Goal: Task Accomplishment & Management: Use online tool/utility

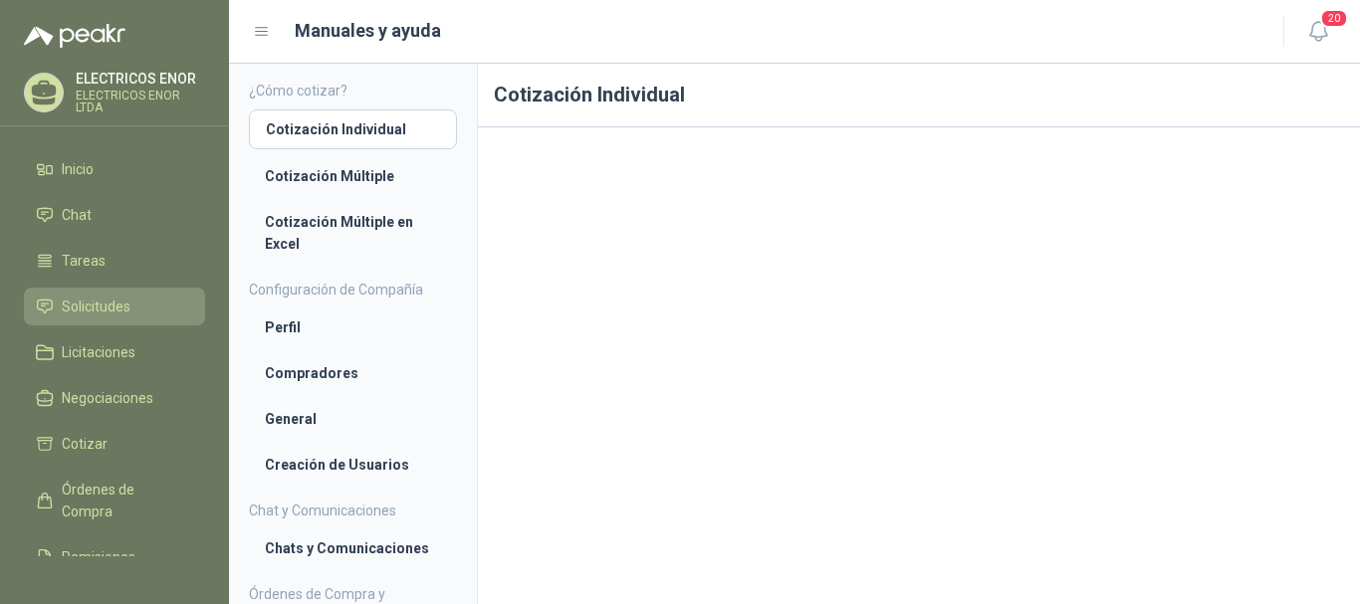
click at [109, 293] on link "Solicitudes" at bounding box center [114, 307] width 181 height 38
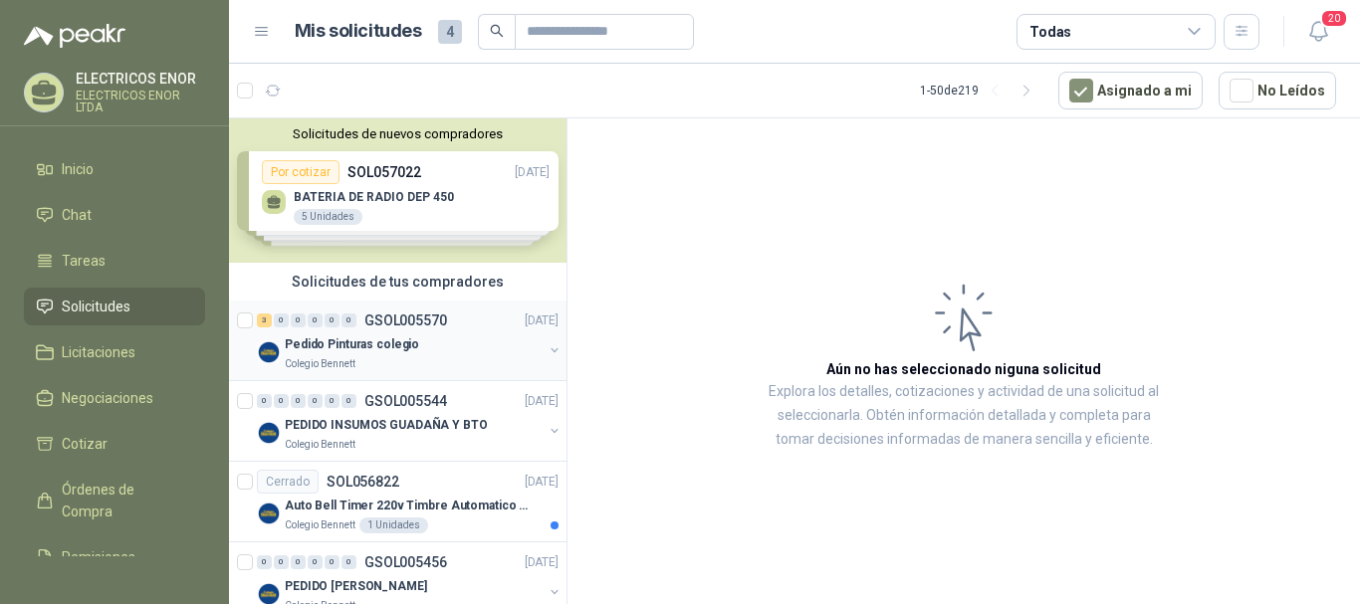
click at [376, 347] on p "Pedido Pinturas colegio" at bounding box center [352, 344] width 134 height 19
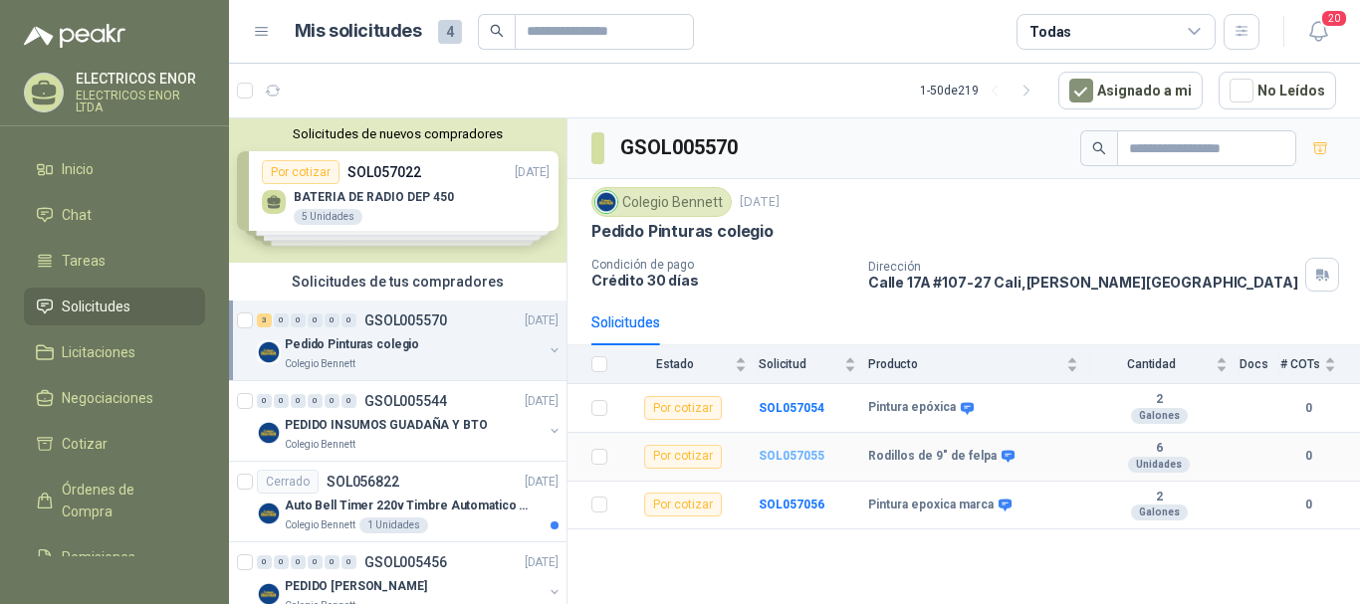
click at [794, 457] on b "SOL057055" at bounding box center [792, 456] width 66 height 14
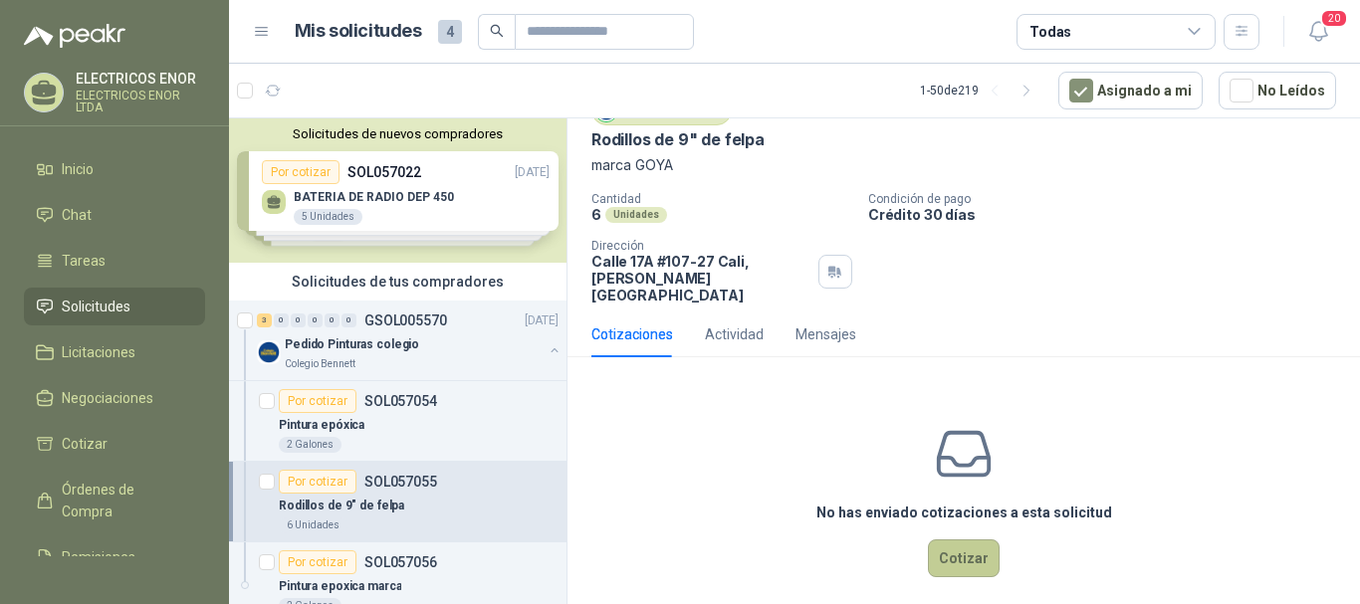
click at [959, 542] on button "Cotizar" at bounding box center [964, 559] width 72 height 38
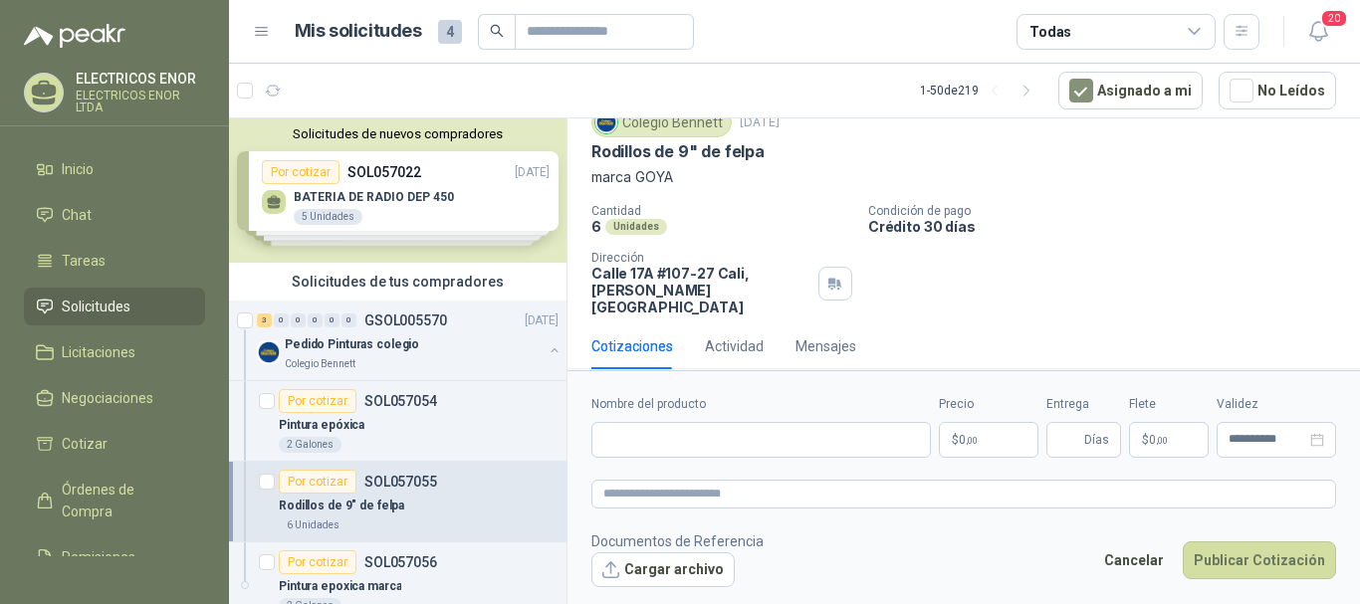
scroll to position [74, 0]
click at [716, 436] on input "Nombre del producto" at bounding box center [760, 440] width 339 height 36
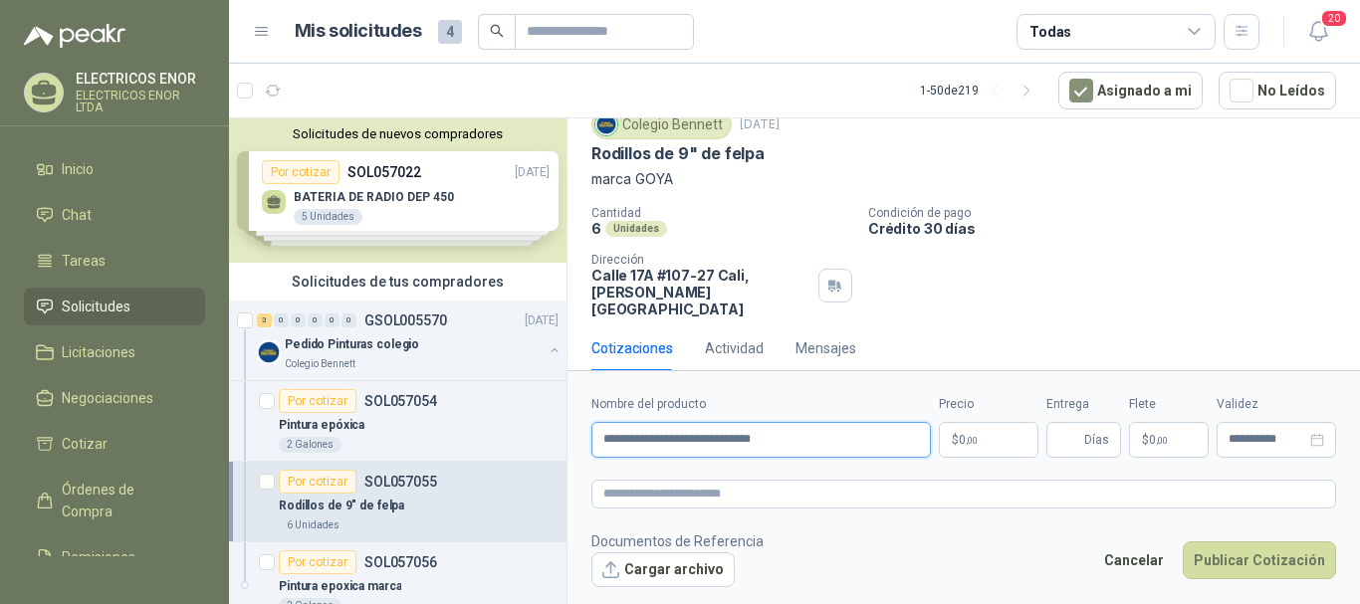
click at [691, 445] on input "**********" at bounding box center [760, 440] width 339 height 36
type input "**********"
click at [1011, 432] on p "$ 0 ,00" at bounding box center [989, 440] width 100 height 36
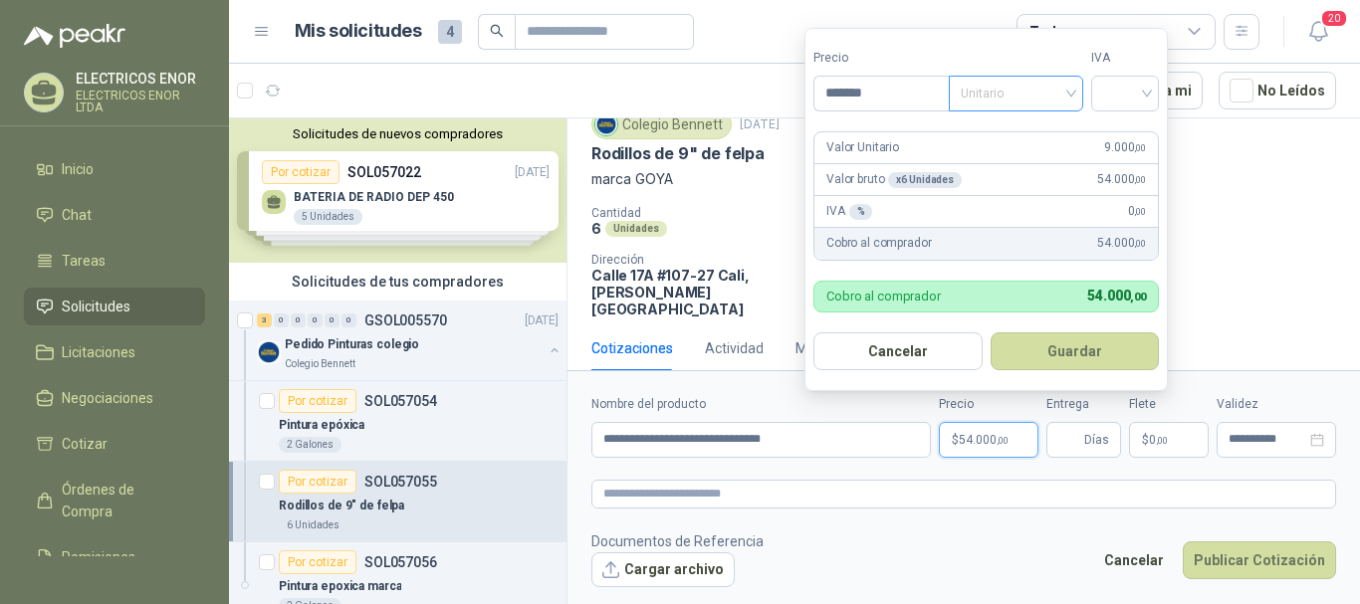
click at [1054, 90] on span "Unitario" at bounding box center [1016, 94] width 111 height 30
type input "*******"
click at [1031, 166] on div "Unitario con IVA" at bounding box center [1020, 166] width 103 height 22
drag, startPoint x: 1140, startPoint y: 84, endPoint x: 1141, endPoint y: 94, distance: 10.0
click at [1141, 84] on input "search" at bounding box center [1125, 92] width 44 height 30
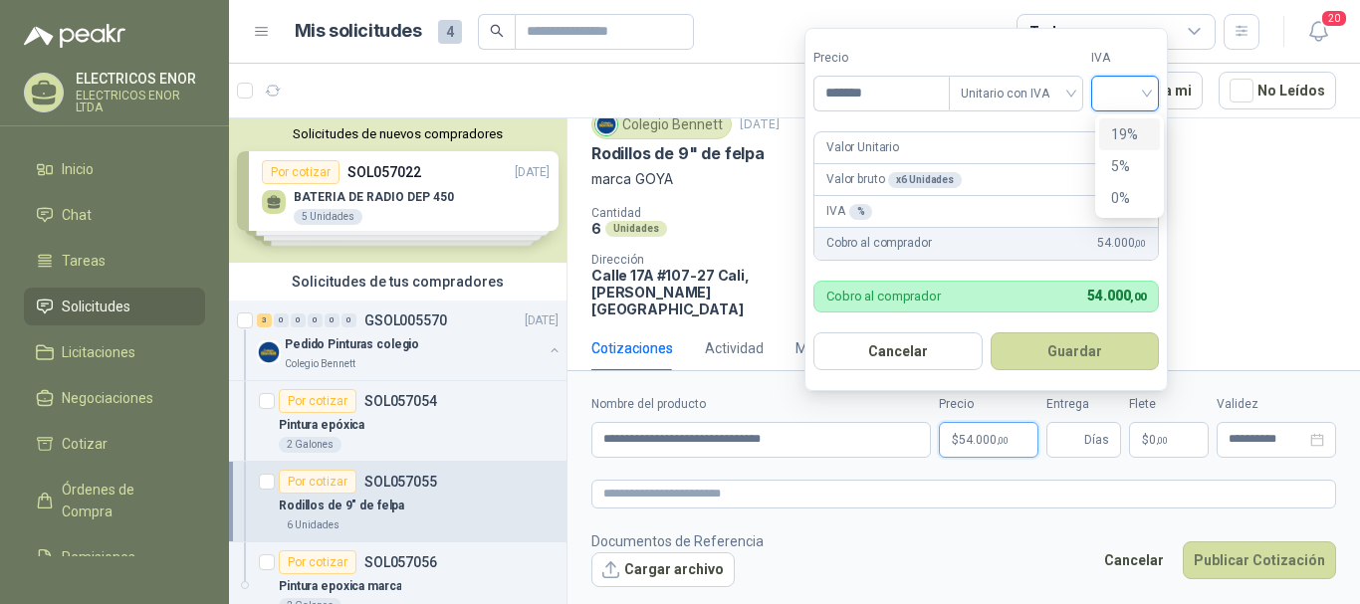
click at [1135, 120] on div "19%" at bounding box center [1129, 134] width 61 height 32
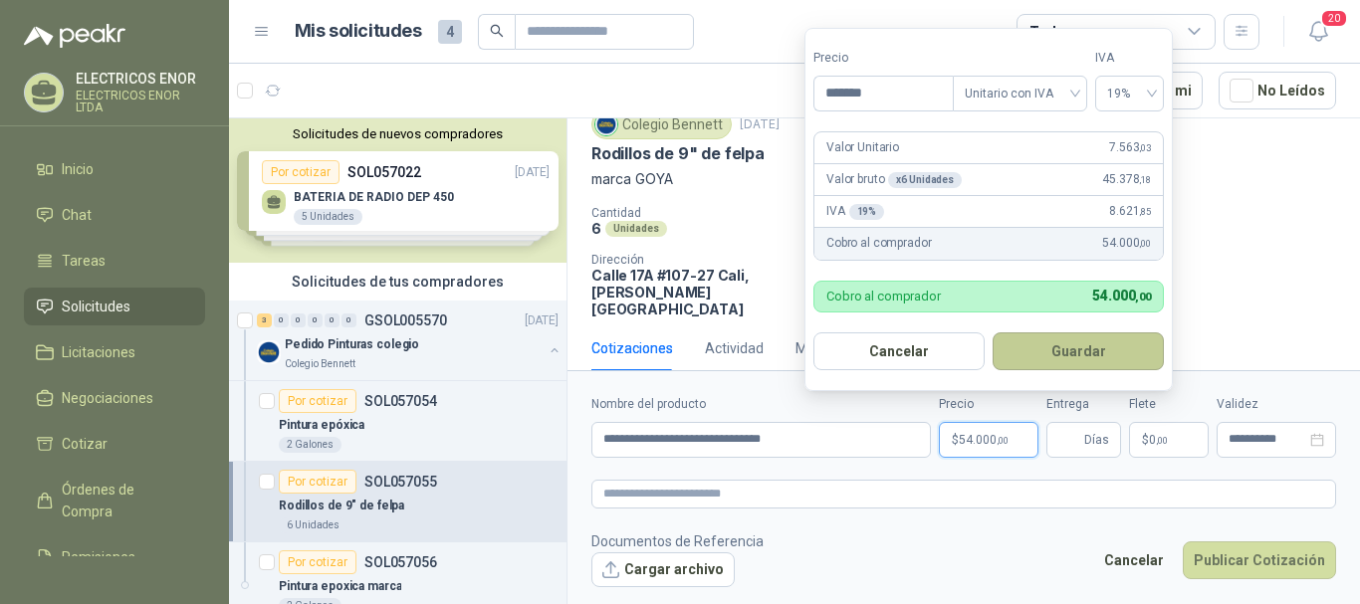
click at [1054, 341] on button "Guardar" at bounding box center [1078, 352] width 171 height 38
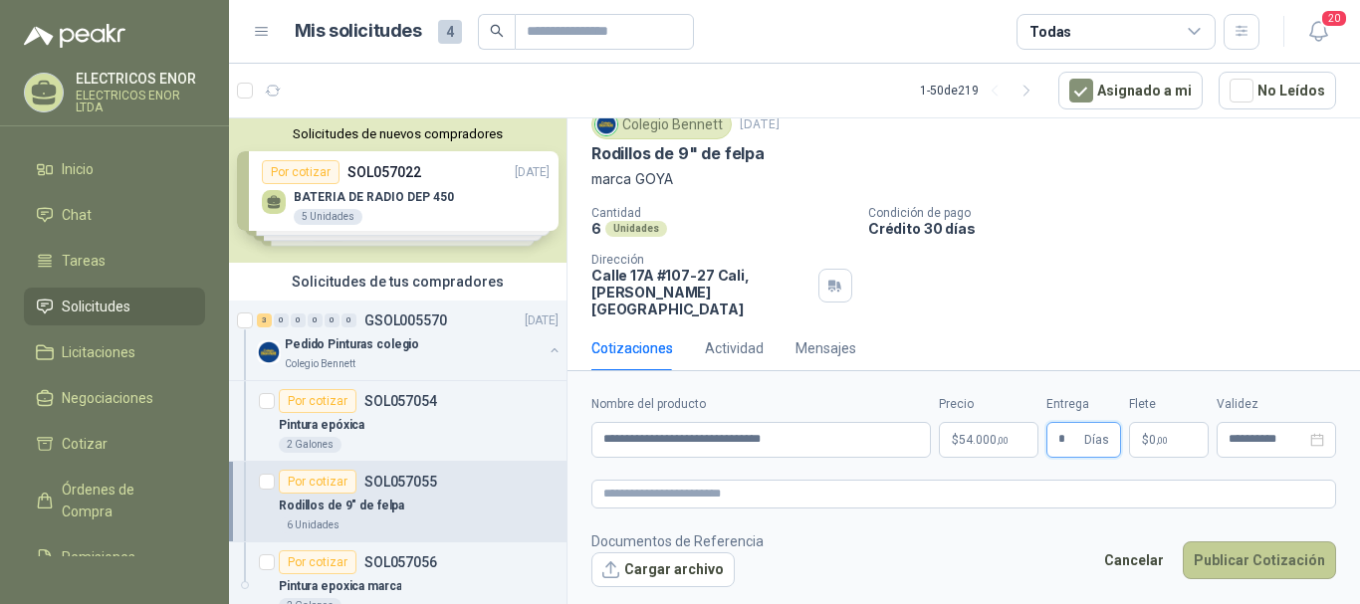
type input "*"
click at [1259, 565] on button "Publicar Cotización" at bounding box center [1259, 561] width 153 height 38
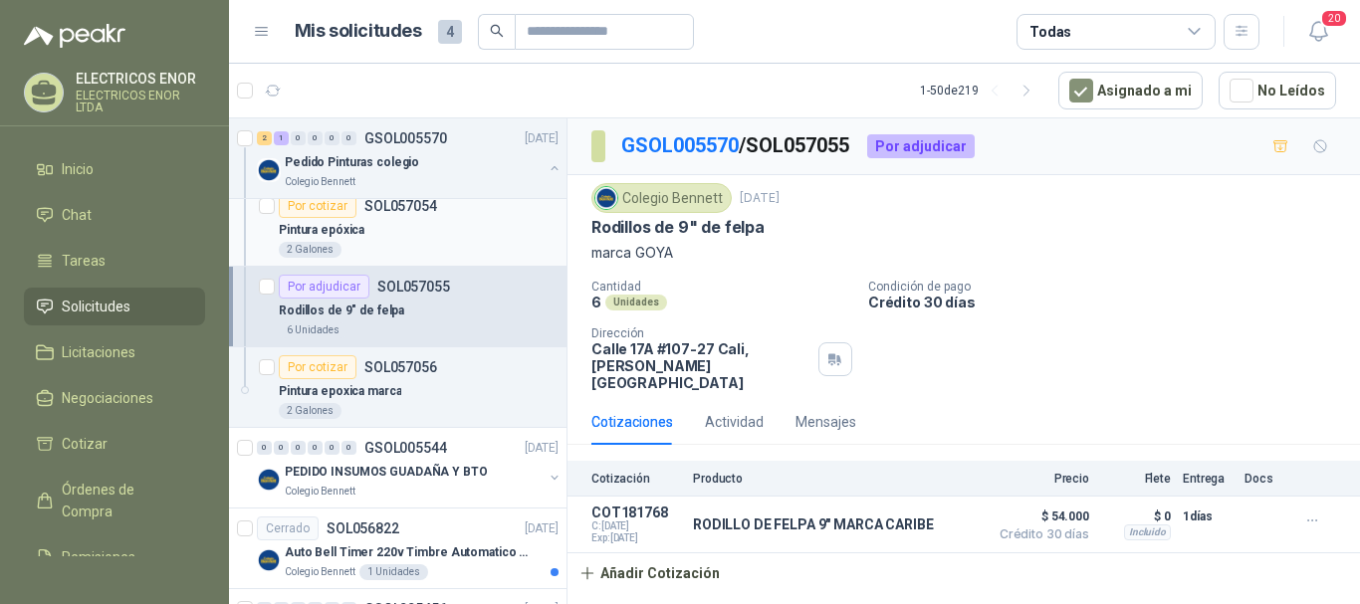
scroll to position [199, 0]
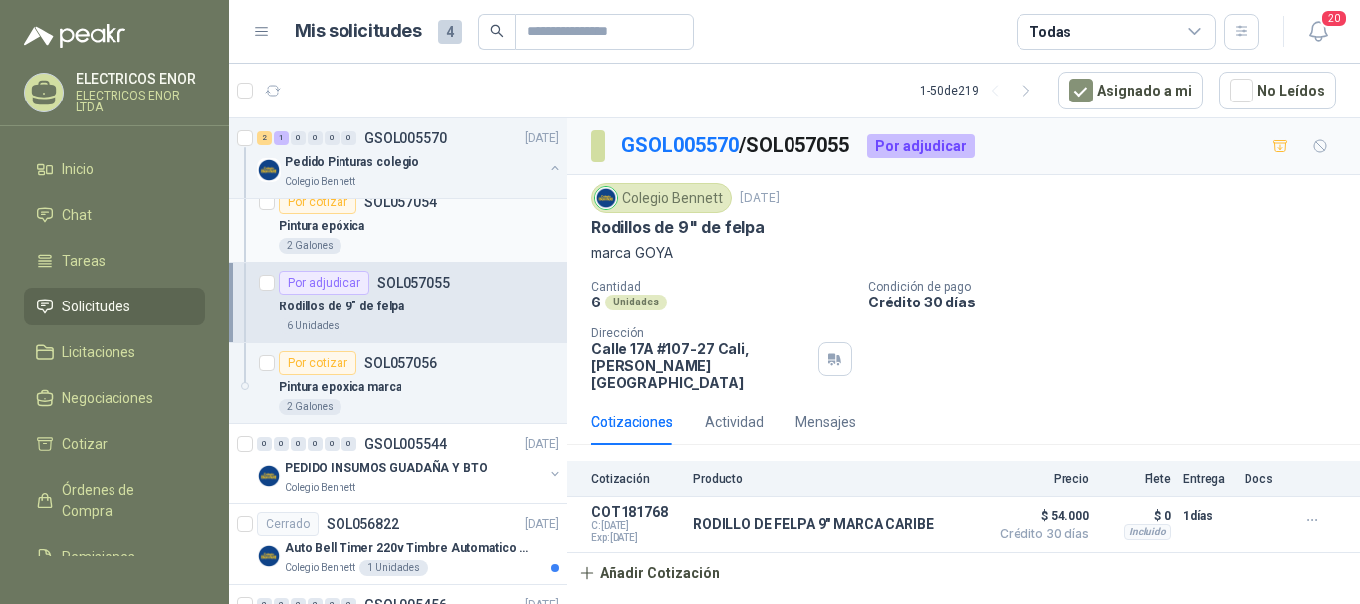
click at [453, 237] on div "Pintura epóxica" at bounding box center [419, 226] width 280 height 24
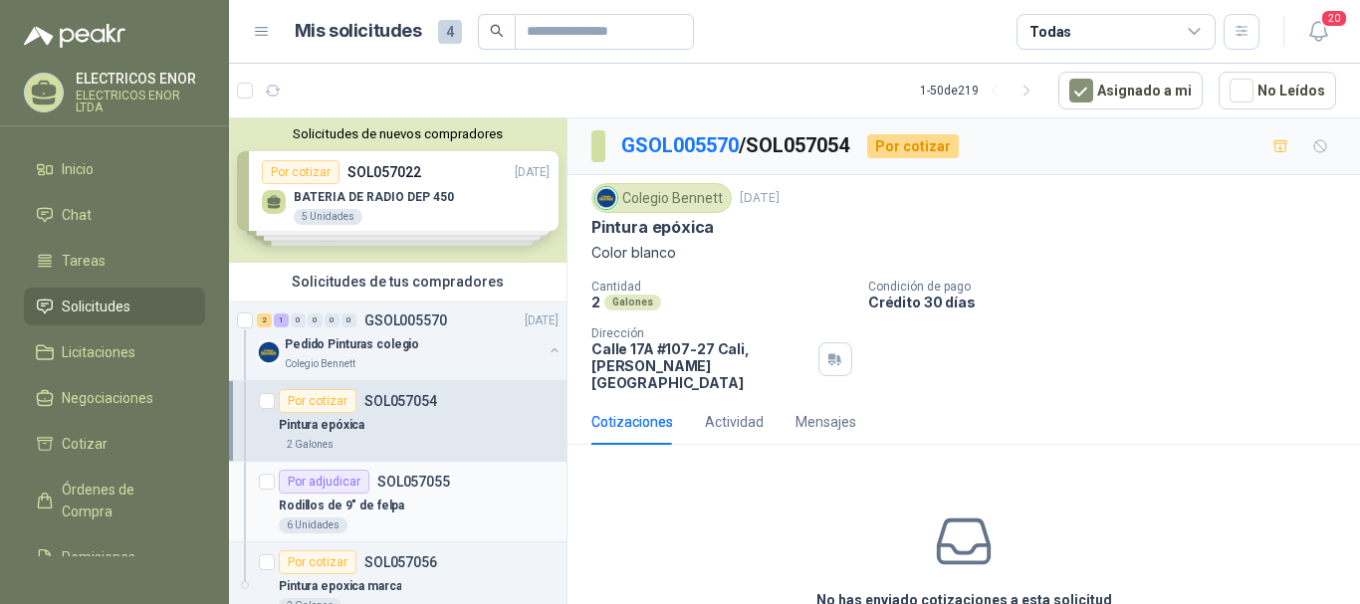
click at [434, 495] on div "Rodillos de 9" de felpa" at bounding box center [419, 506] width 280 height 24
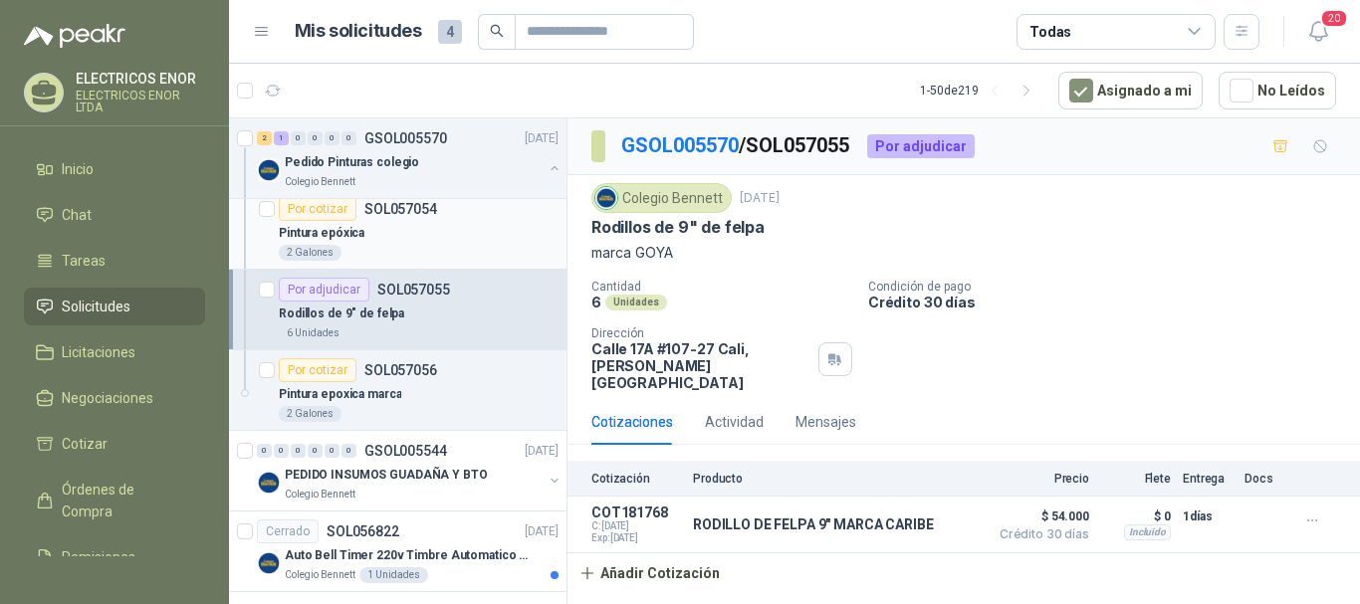
scroll to position [199, 0]
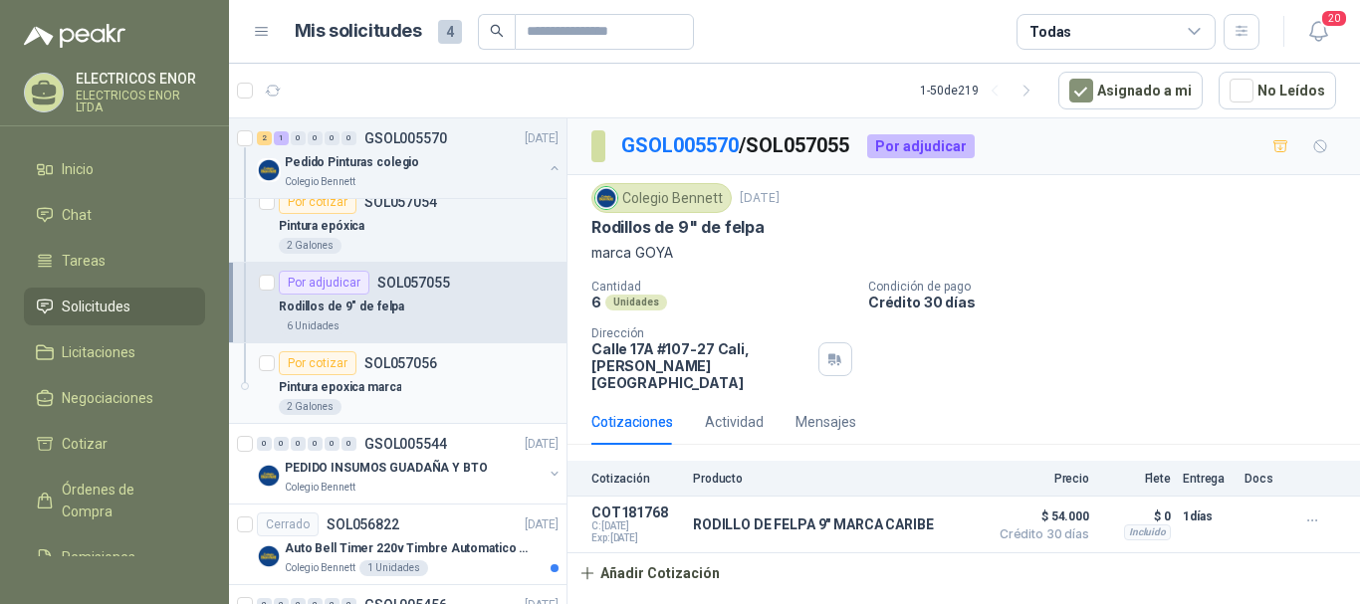
click at [422, 393] on div "Pintura epoxica marca" at bounding box center [419, 387] width 280 height 24
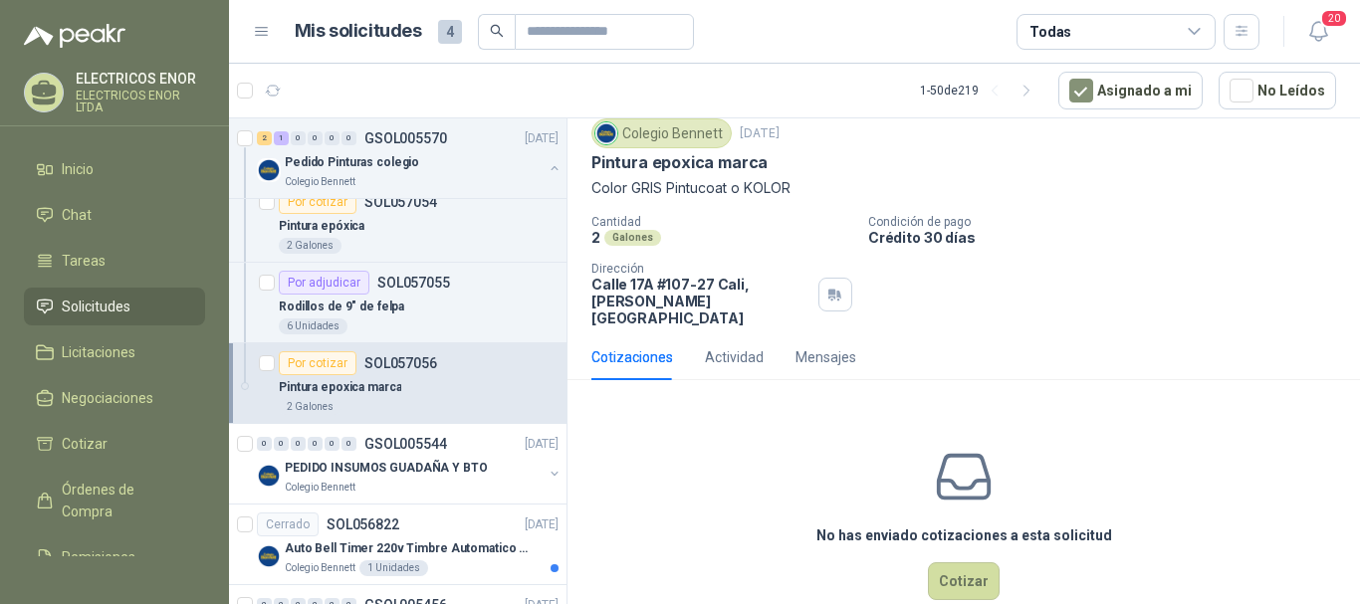
scroll to position [88, 0]
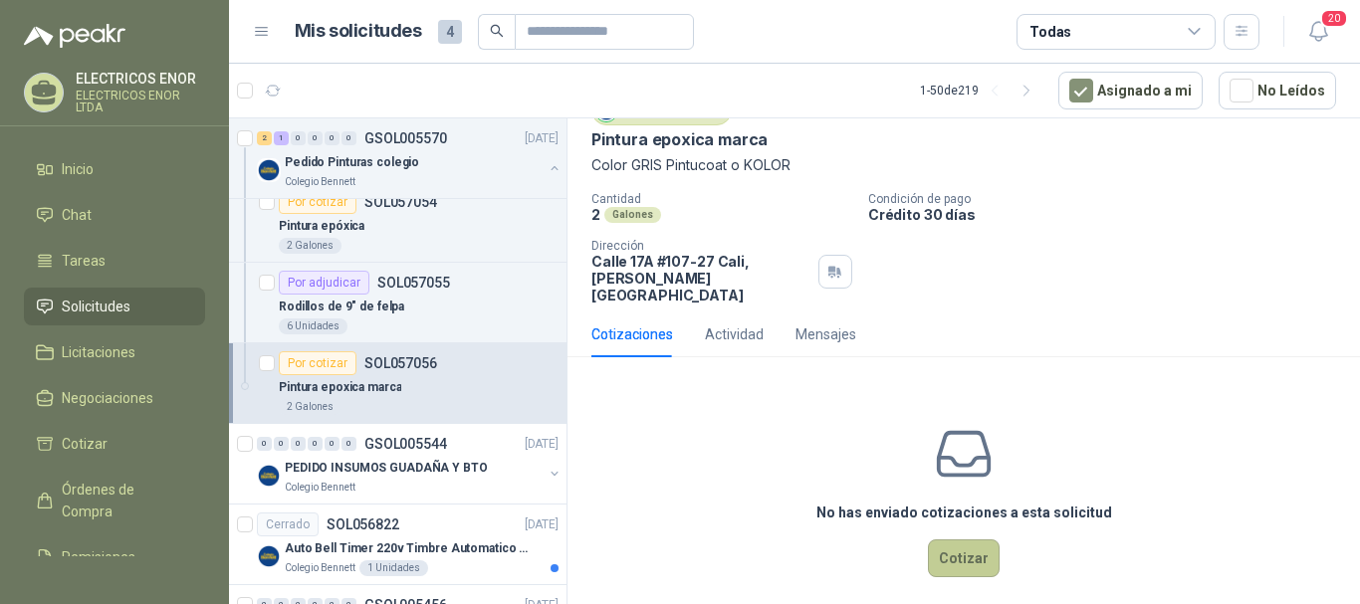
click at [956, 540] on button "Cotizar" at bounding box center [964, 559] width 72 height 38
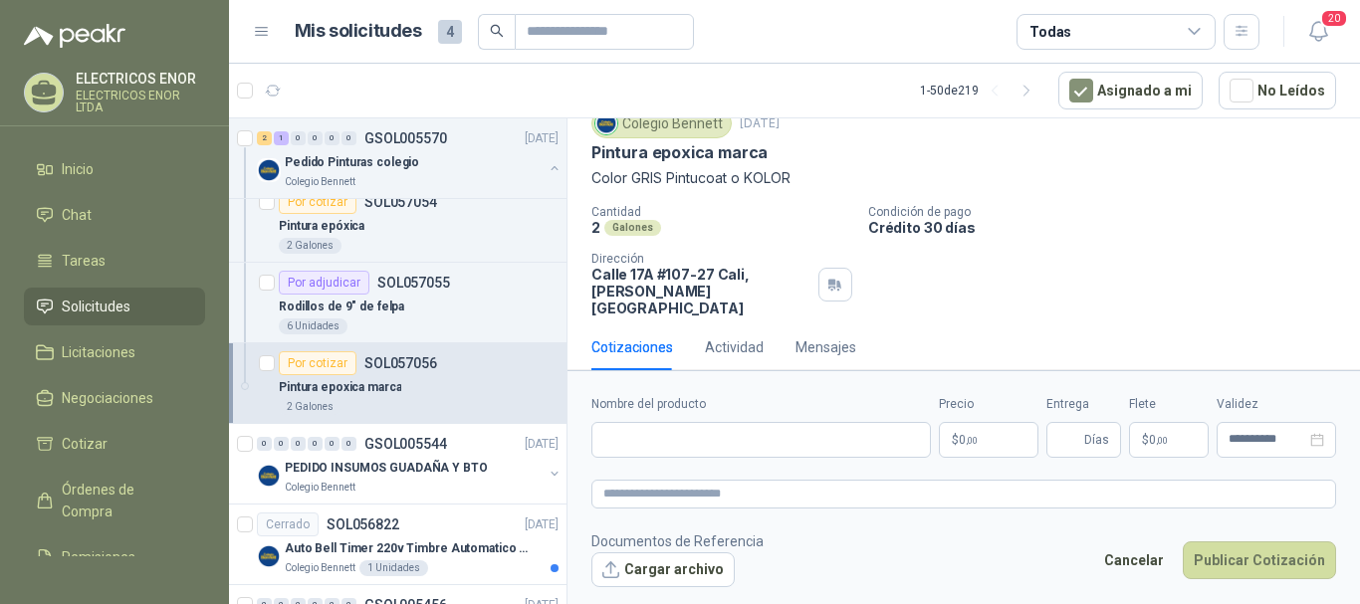
scroll to position [74, 0]
click at [696, 452] on input "Nombre del producto" at bounding box center [760, 440] width 339 height 36
type input "**********"
click at [990, 439] on p "$ 0 ,00" at bounding box center [989, 440] width 100 height 36
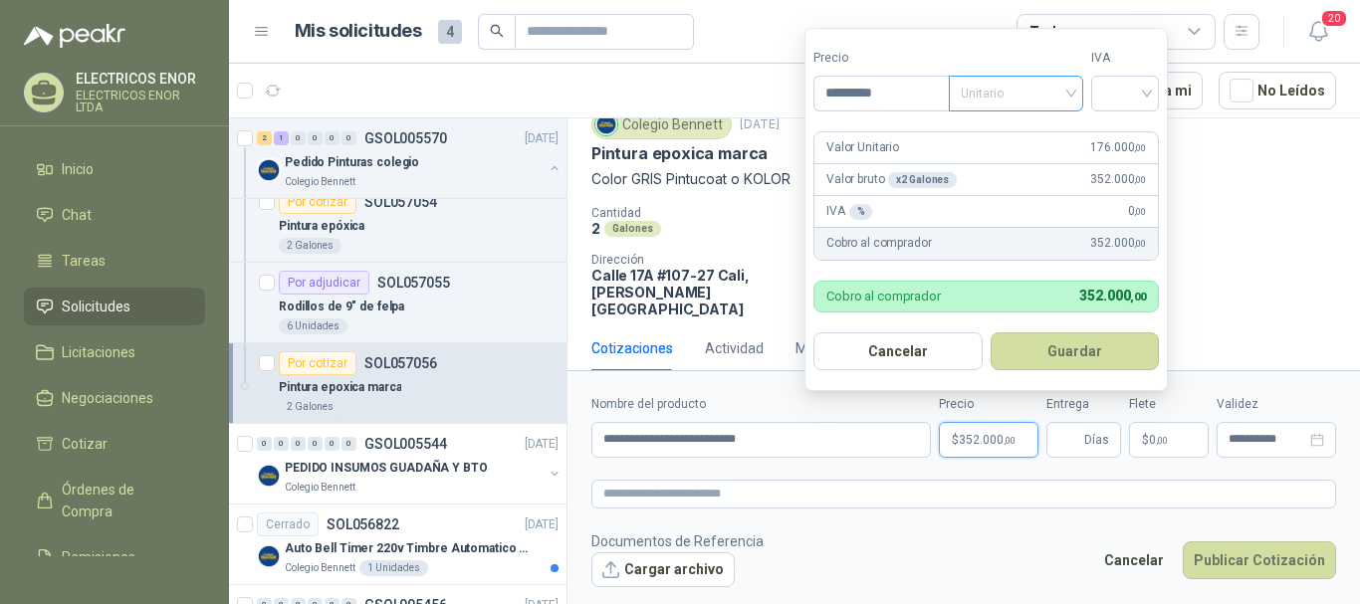
click at [984, 84] on span "Unitario" at bounding box center [1016, 94] width 111 height 30
type input "*********"
click at [1025, 168] on div "Unitario con IVA" at bounding box center [1020, 166] width 103 height 22
click at [1126, 77] on input "search" at bounding box center [1125, 92] width 44 height 30
click at [1130, 132] on div "19%" at bounding box center [1129, 134] width 37 height 22
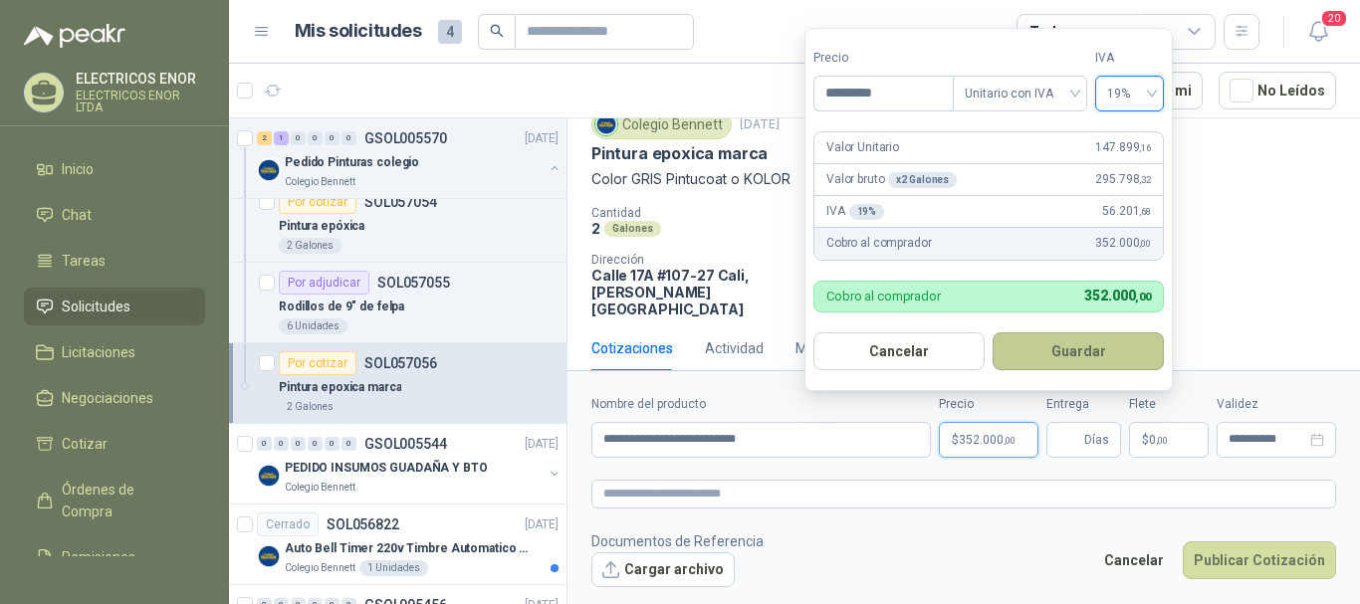
click at [1042, 347] on button "Guardar" at bounding box center [1078, 352] width 171 height 38
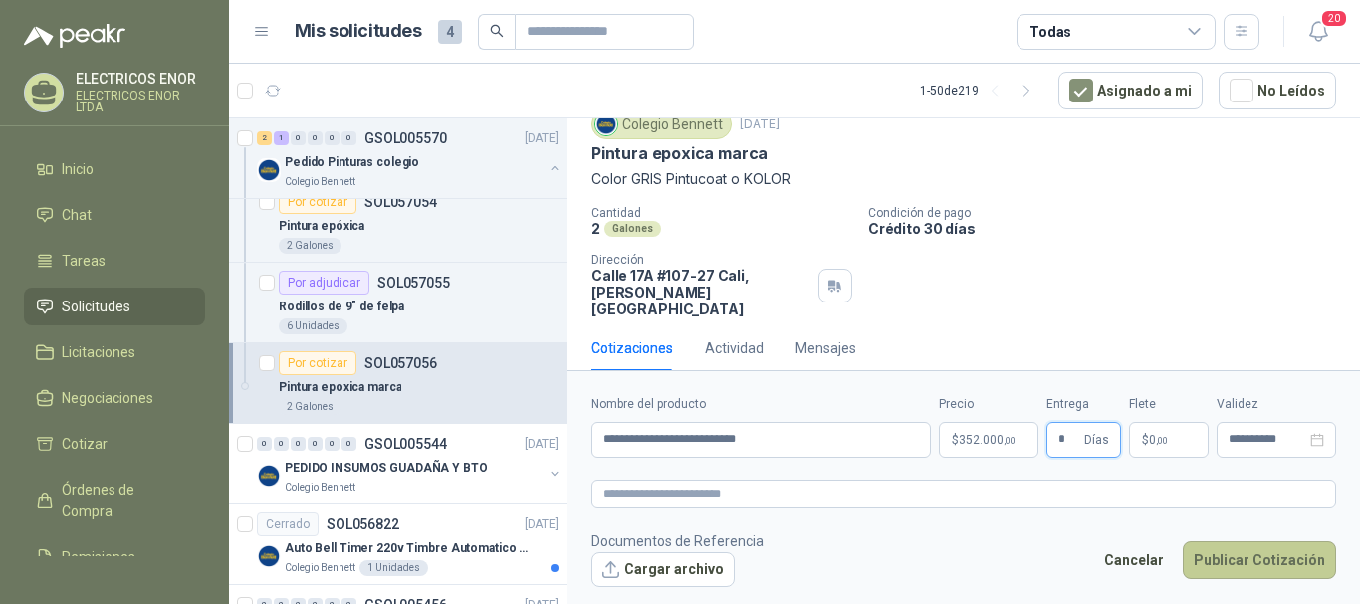
type input "*"
click at [1259, 556] on button "Publicar Cotización" at bounding box center [1259, 561] width 153 height 38
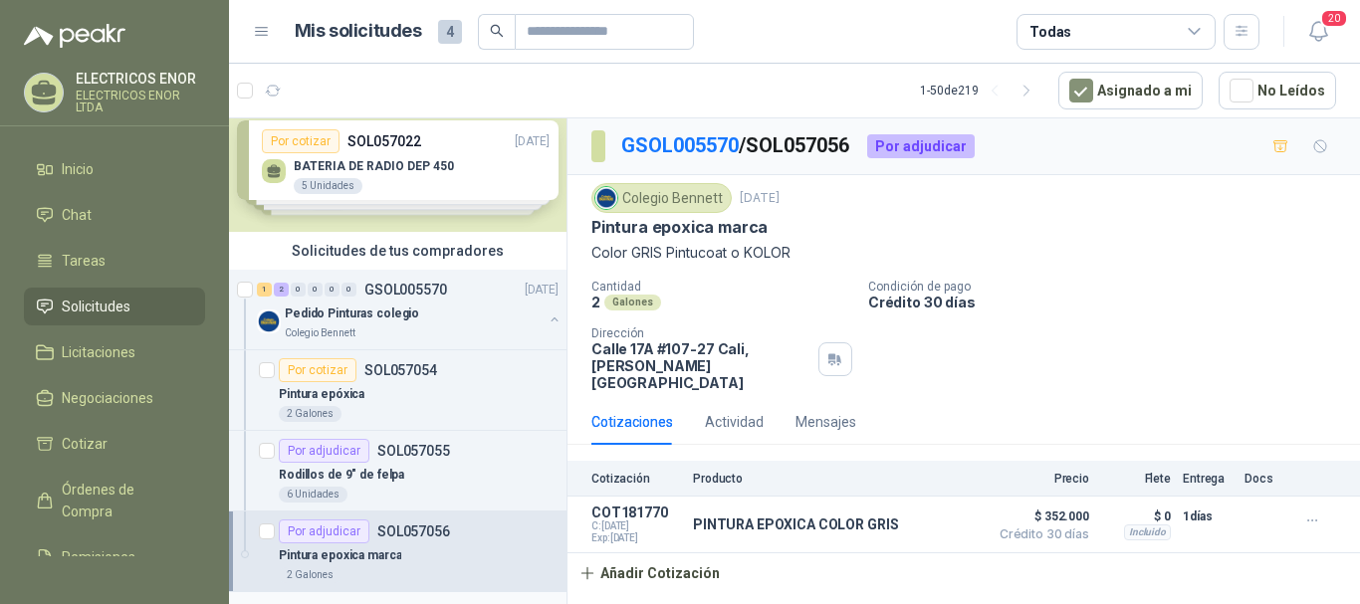
scroll to position [0, 0]
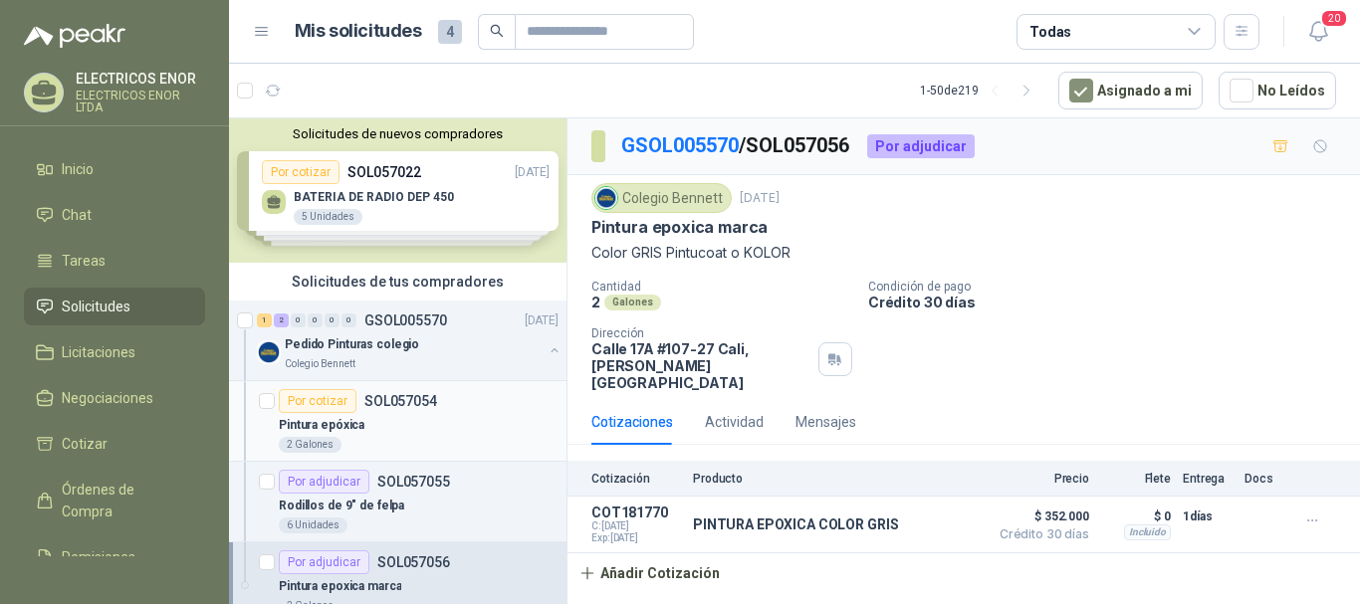
click at [399, 399] on p "SOL057054" at bounding box center [400, 401] width 73 height 14
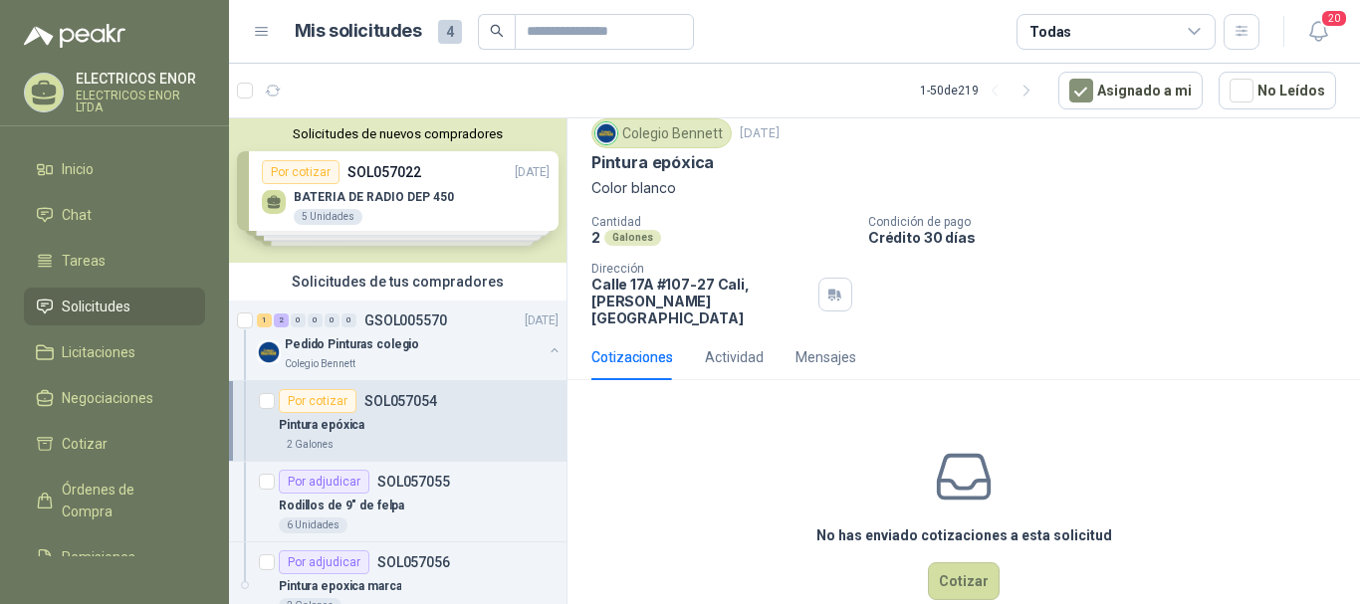
scroll to position [88, 0]
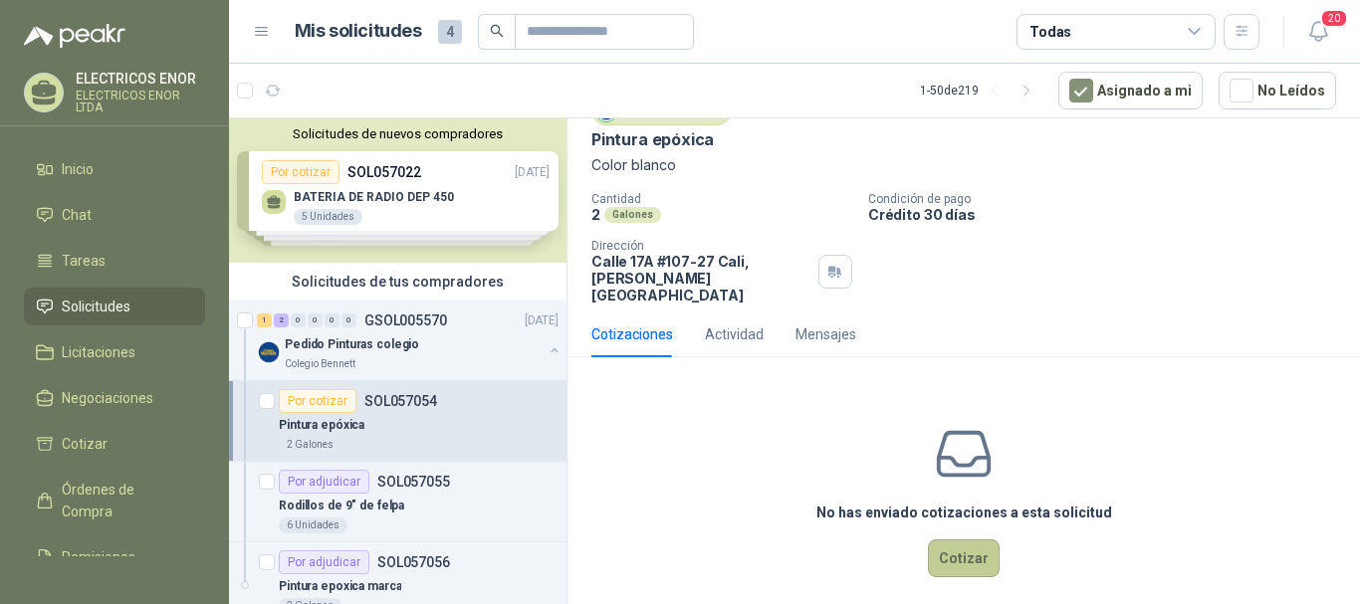
click at [960, 540] on button "Cotizar" at bounding box center [964, 559] width 72 height 38
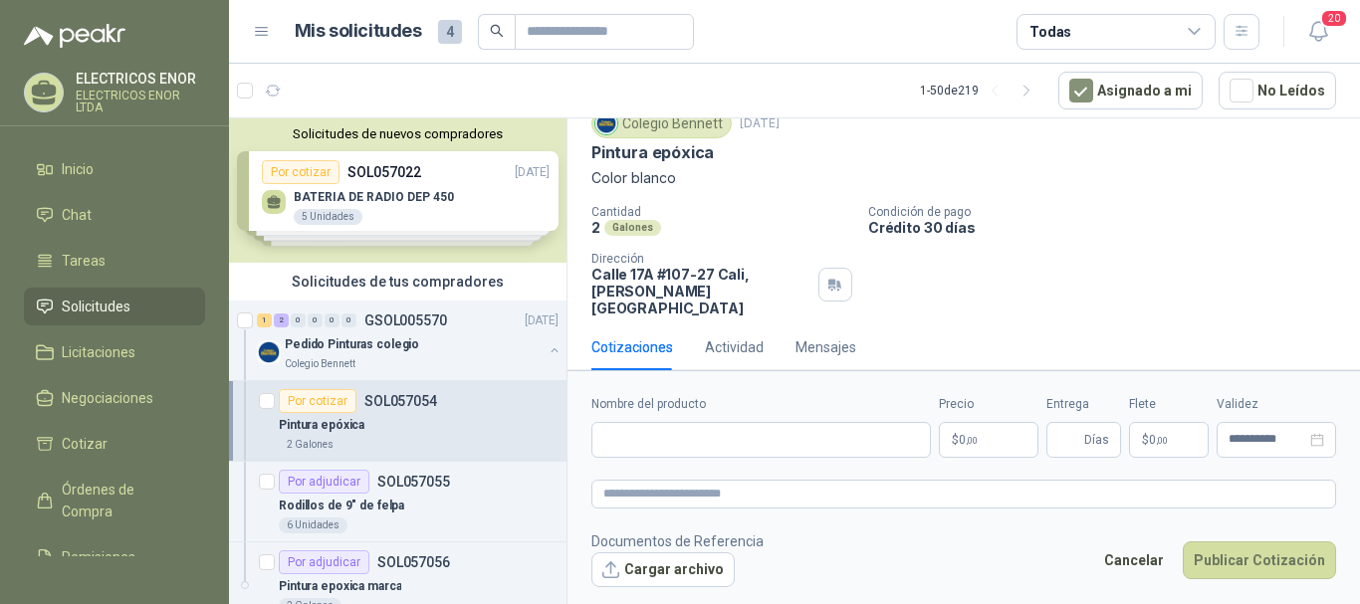
scroll to position [74, 0]
click at [701, 440] on input "Nombre del producto" at bounding box center [760, 440] width 339 height 36
type input "**********"
click at [949, 438] on p "$ 0 ,00" at bounding box center [989, 440] width 100 height 36
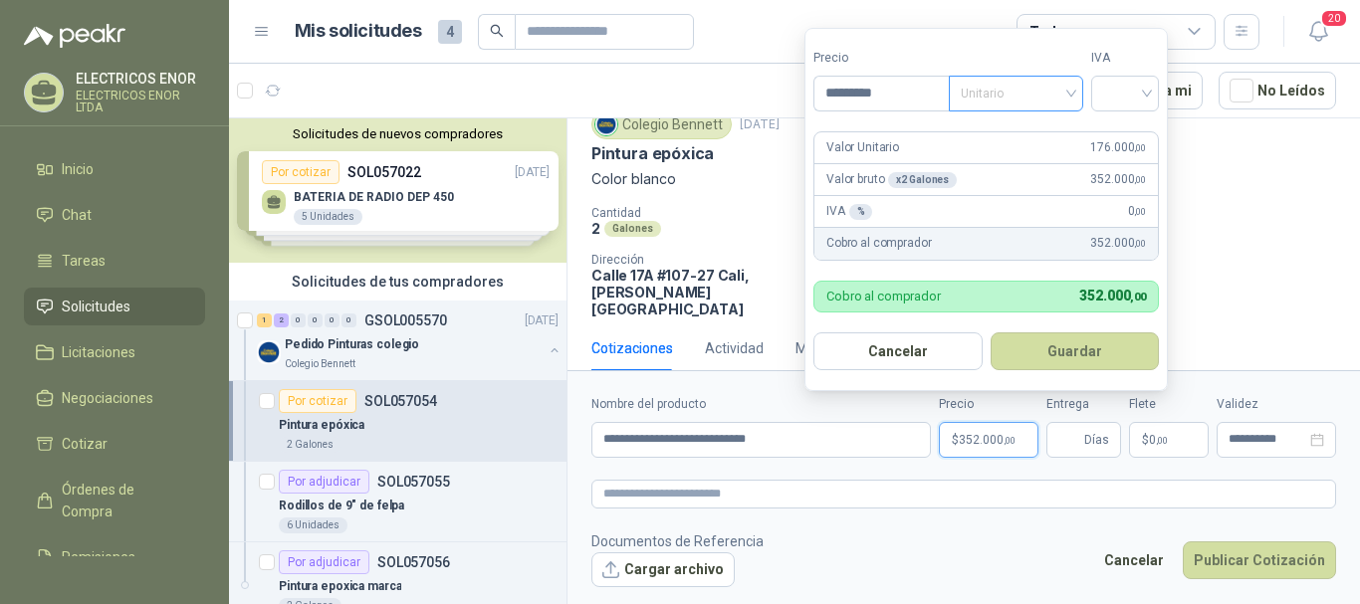
click at [1049, 90] on span "Unitario" at bounding box center [1016, 94] width 111 height 30
type input "*********"
click at [1019, 167] on div "Unitario con IVA" at bounding box center [1020, 166] width 103 height 22
click at [1103, 84] on div at bounding box center [1125, 94] width 68 height 36
drag, startPoint x: 1123, startPoint y: 121, endPoint x: 1121, endPoint y: 137, distance: 16.1
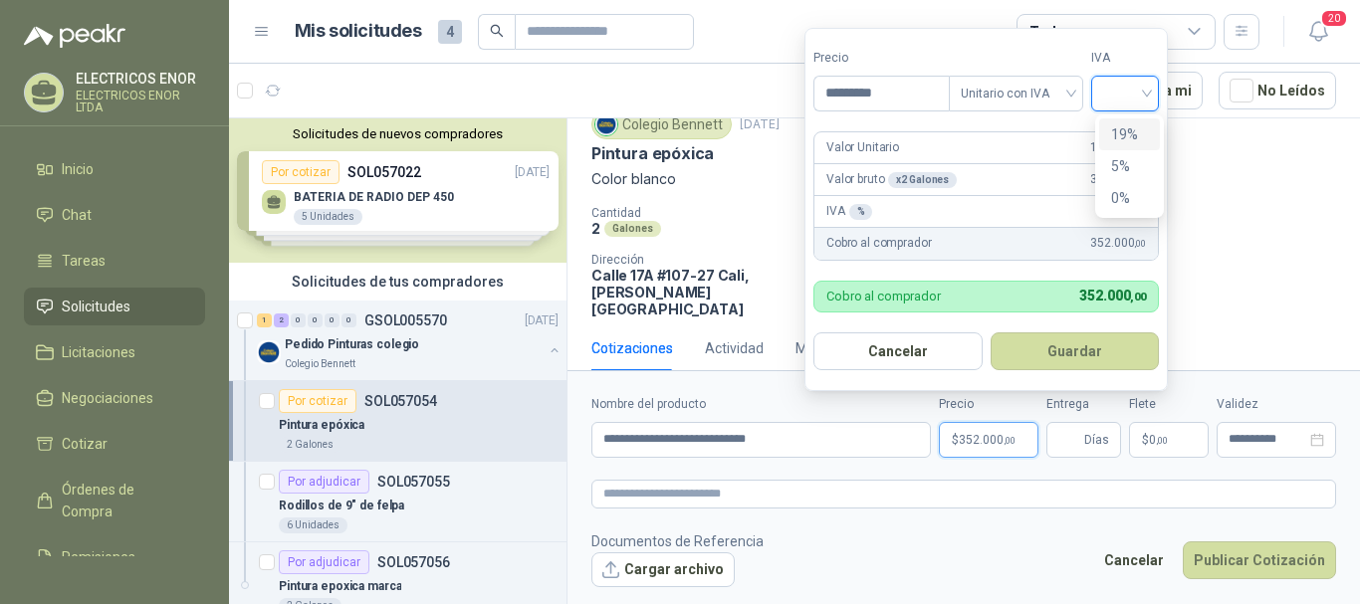
click at [1123, 122] on div "19%" at bounding box center [1129, 134] width 61 height 32
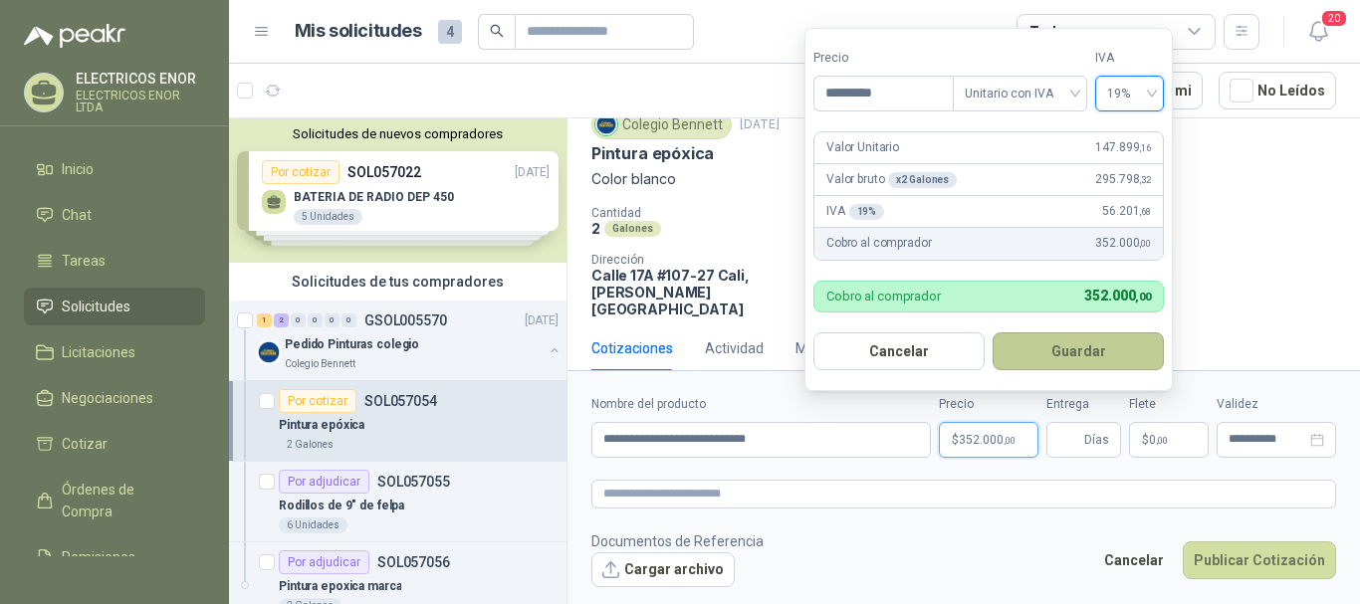
click at [1083, 352] on button "Guardar" at bounding box center [1078, 352] width 171 height 38
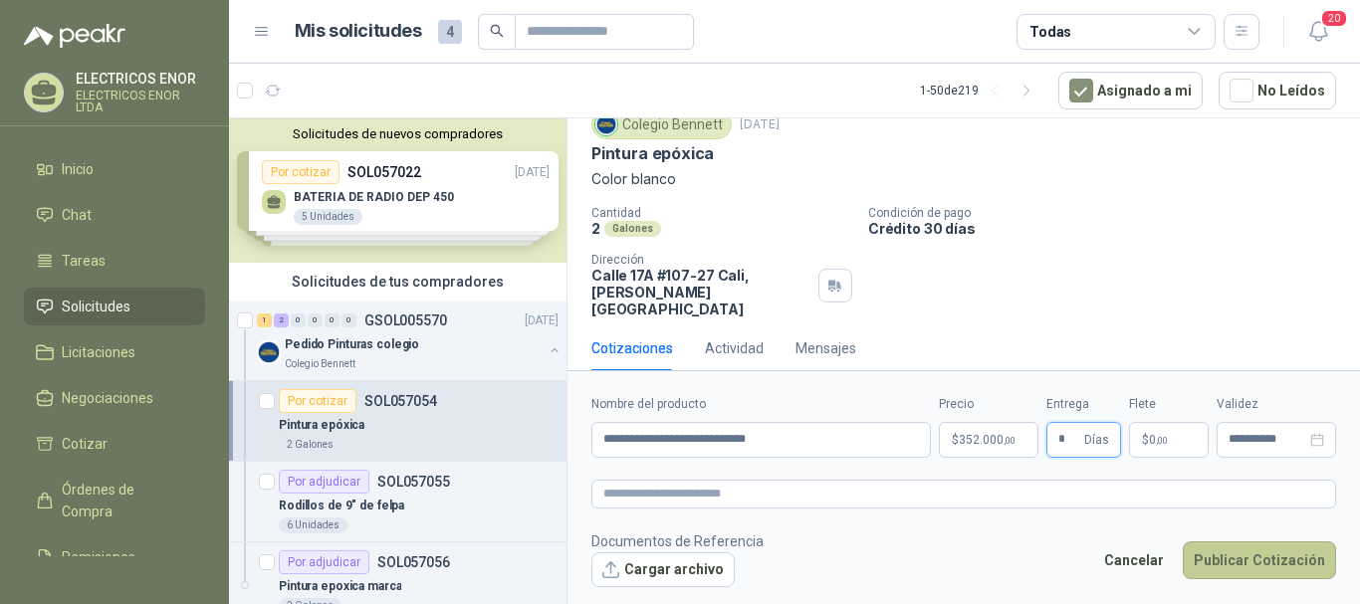
type input "*"
click at [1303, 559] on button "Publicar Cotización" at bounding box center [1259, 561] width 153 height 38
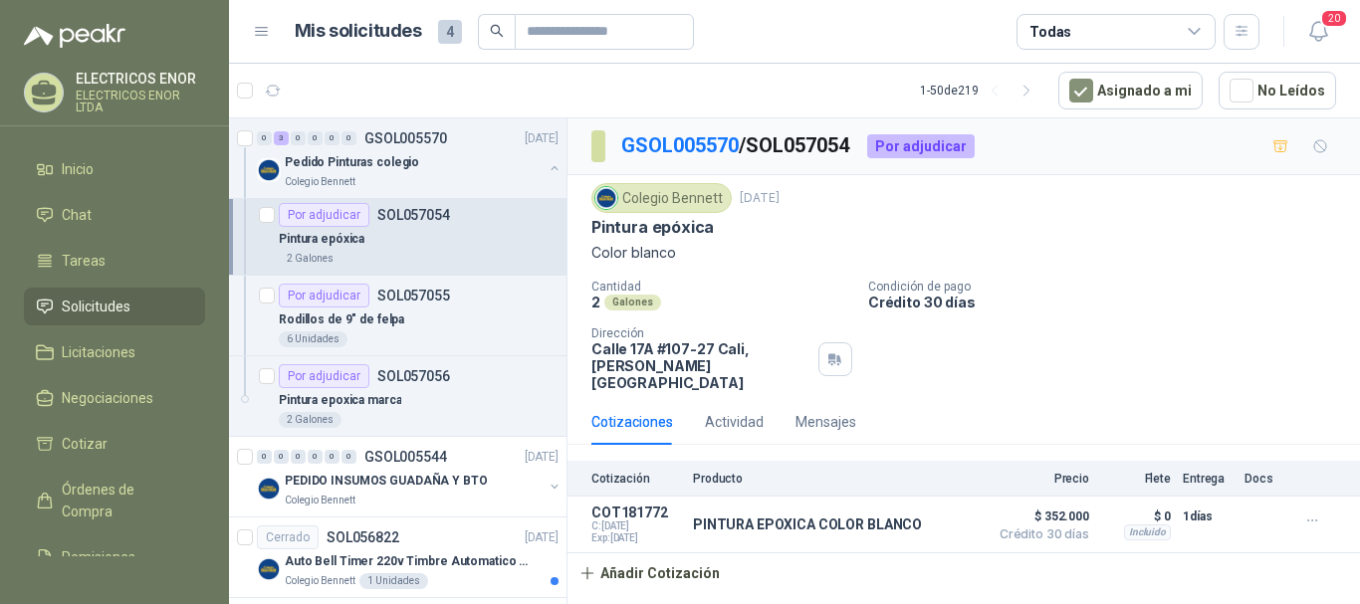
scroll to position [199, 0]
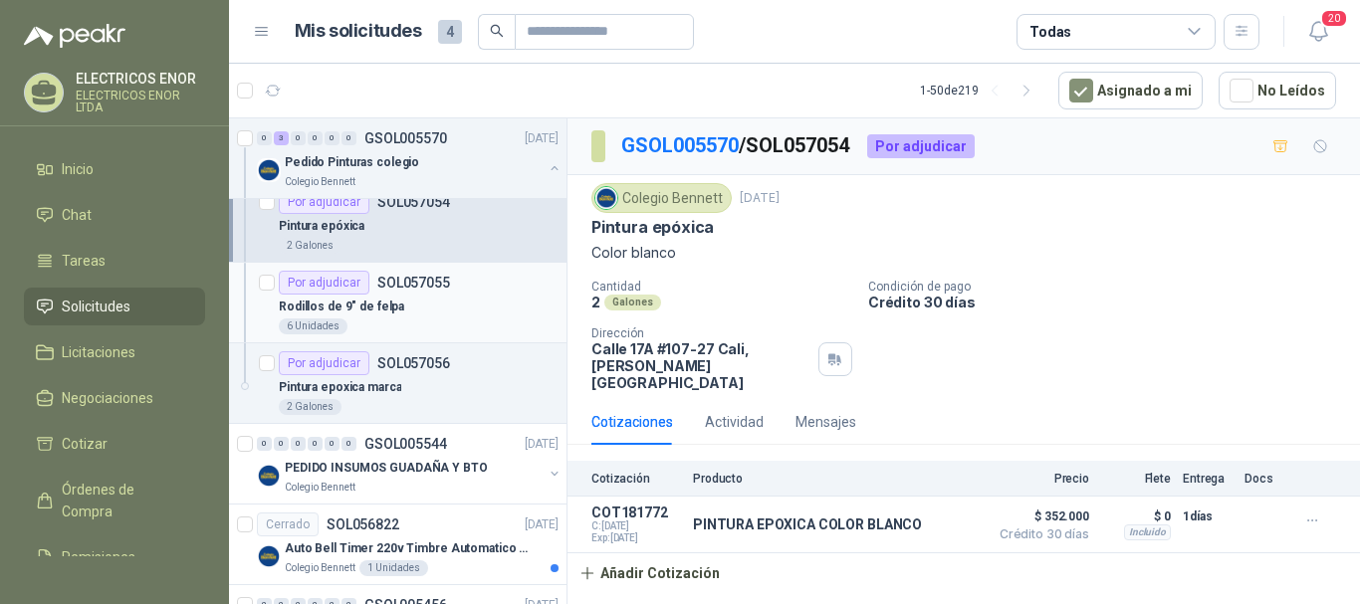
click at [374, 293] on div "Por adjudicar SOL057055" at bounding box center [364, 283] width 171 height 24
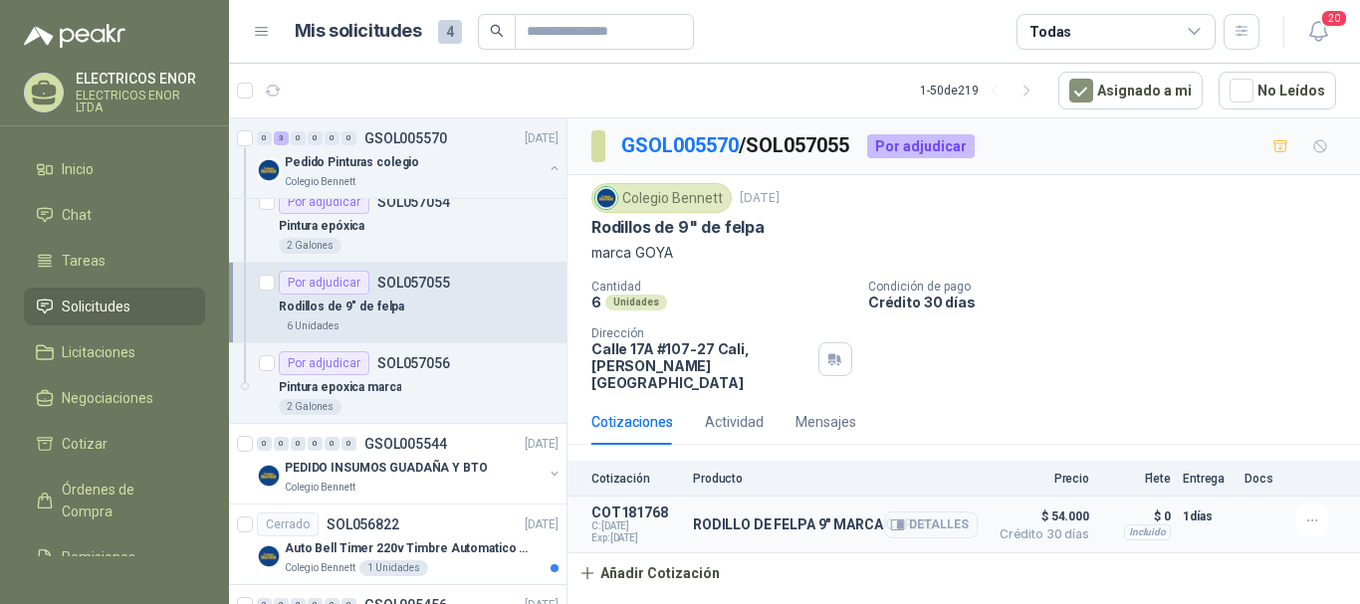
click at [784, 505] on div "RODILLO DE FELPA 9" MARCA CARIBE Detalles" at bounding box center [835, 525] width 285 height 40
click at [912, 512] on button "Detalles" at bounding box center [931, 525] width 94 height 27
